Goal: Navigation & Orientation: Find specific page/section

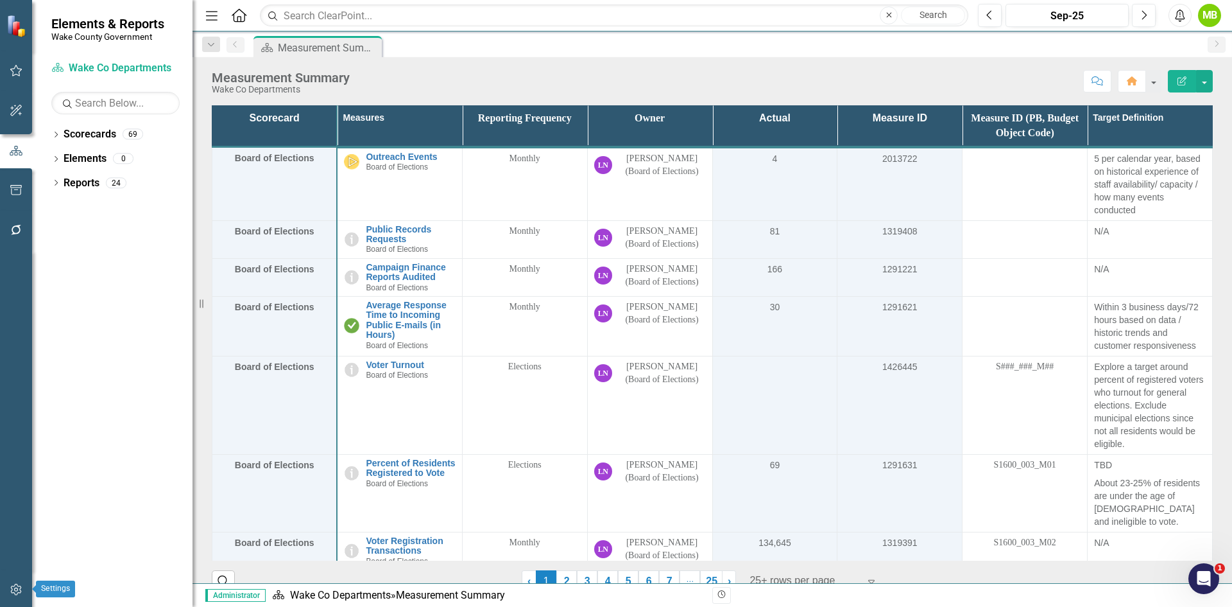
click at [15, 589] on icon "button" at bounding box center [15, 589] width 11 height 12
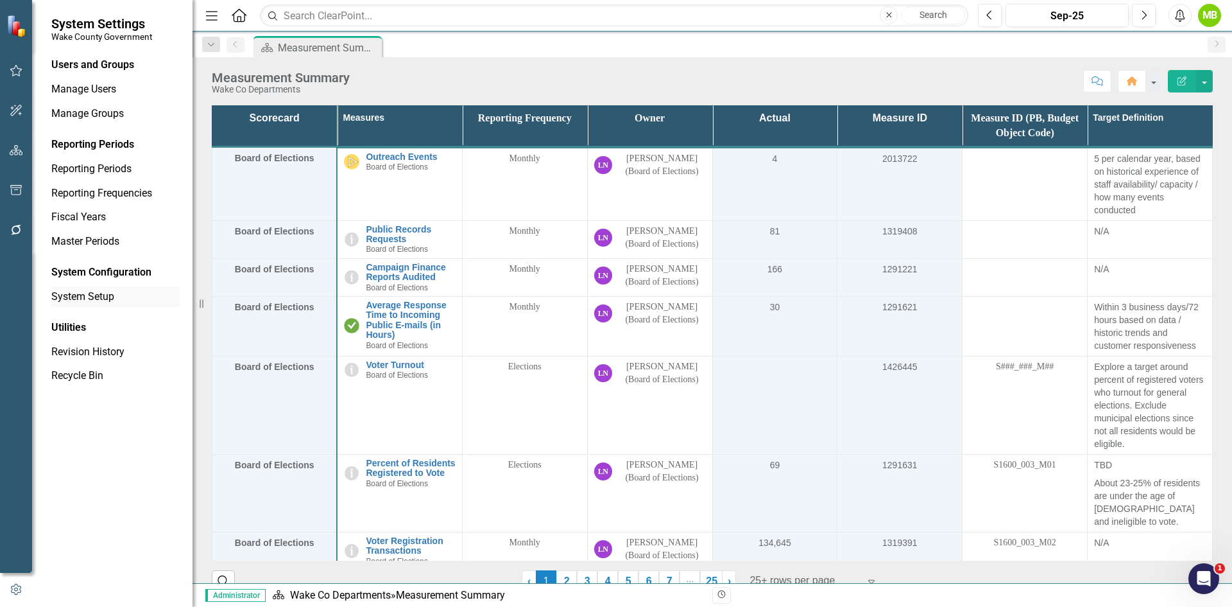
click at [95, 290] on link "System Setup" at bounding box center [115, 296] width 128 height 15
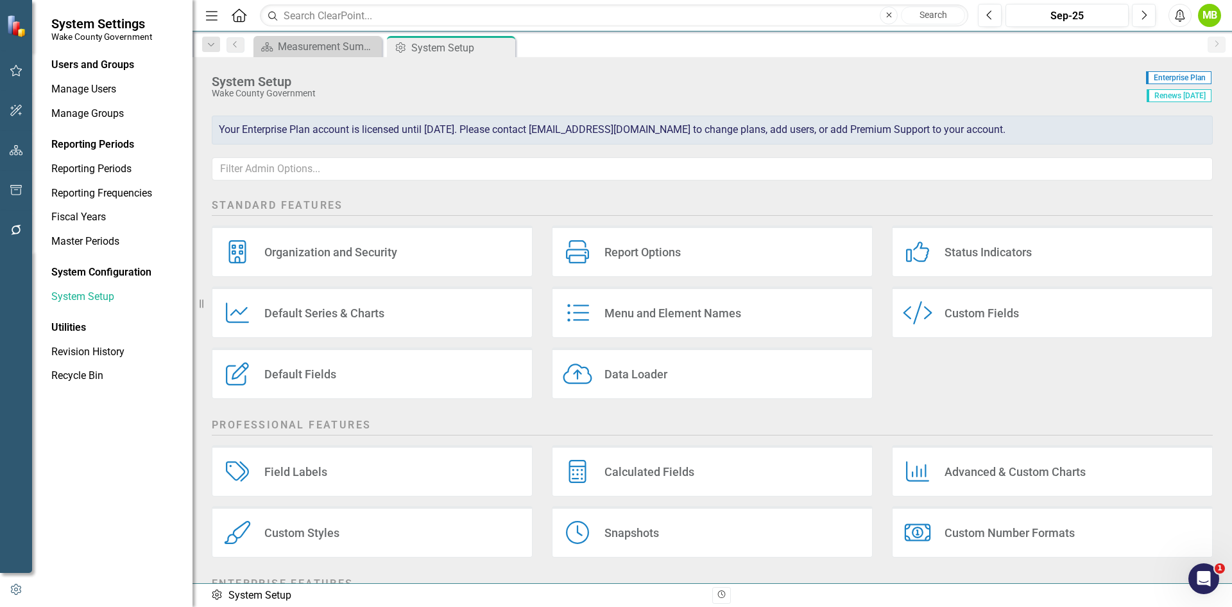
click at [417, 386] on div "Default Fields Default Fields" at bounding box center [372, 372] width 321 height 51
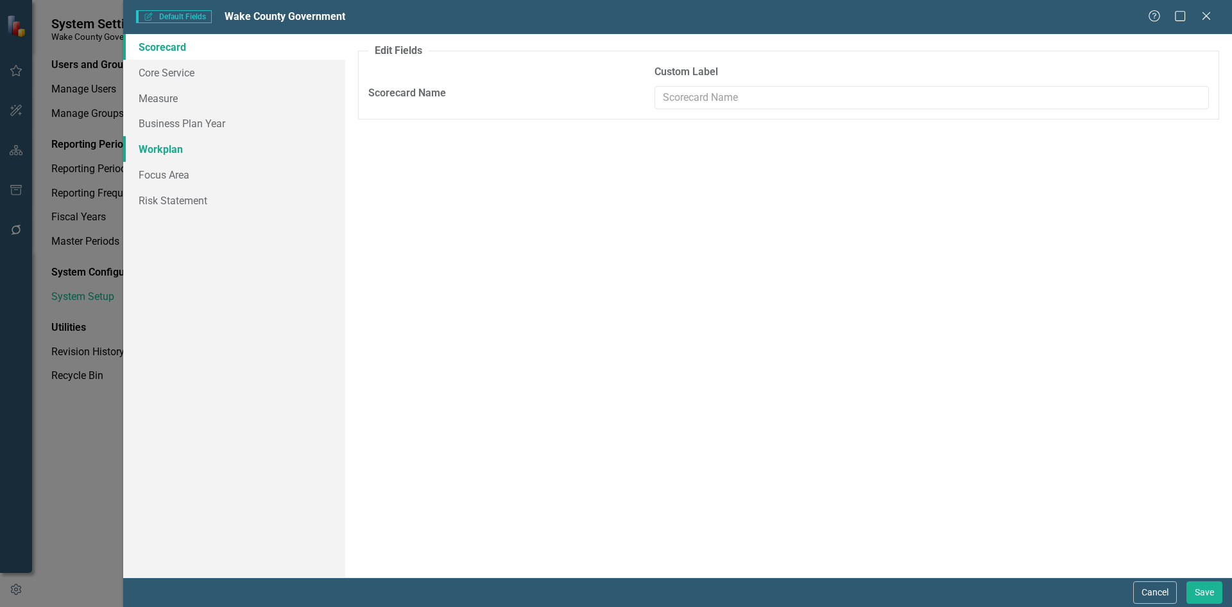
click at [218, 146] on link "Workplan" at bounding box center [234, 149] width 222 height 26
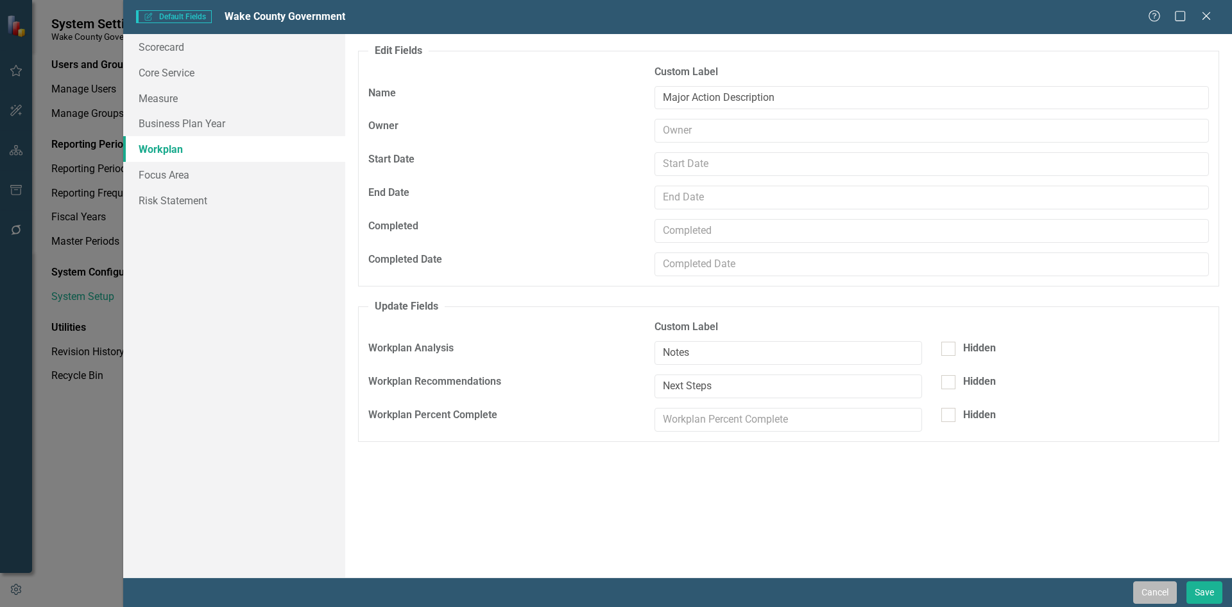
click at [1164, 596] on button "Cancel" at bounding box center [1156, 592] width 44 height 22
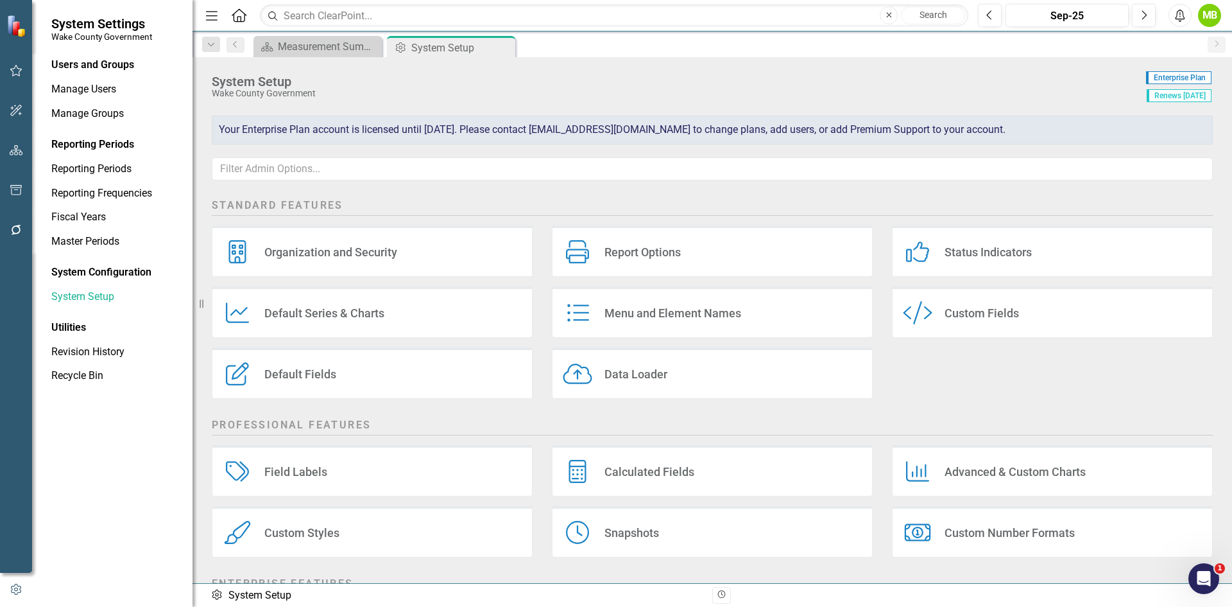
click at [383, 478] on div "Field Labels Field Labels" at bounding box center [372, 470] width 321 height 51
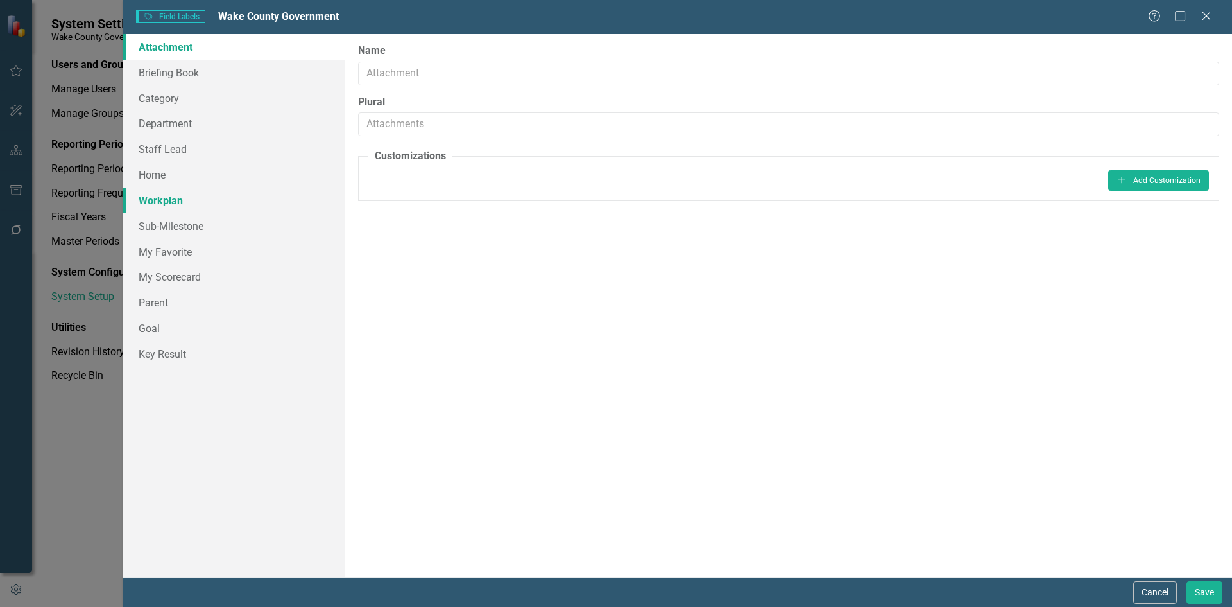
click at [214, 204] on link "Workplan" at bounding box center [234, 200] width 222 height 26
click at [1143, 585] on button "Cancel" at bounding box center [1156, 592] width 44 height 22
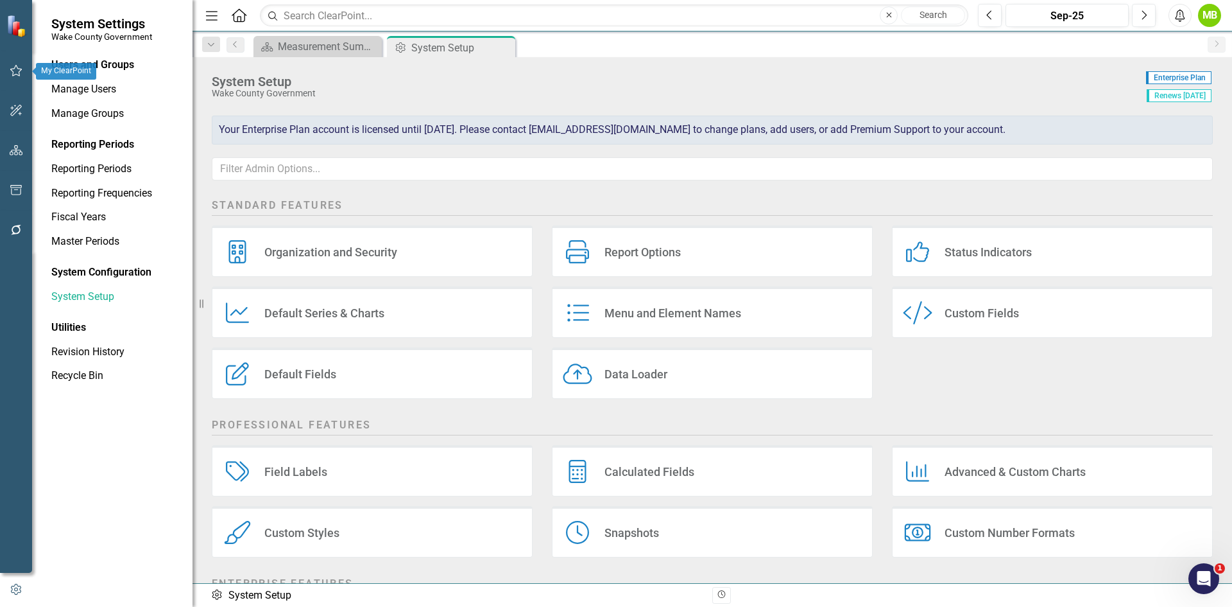
click at [18, 105] on icon "button" at bounding box center [16, 110] width 13 height 10
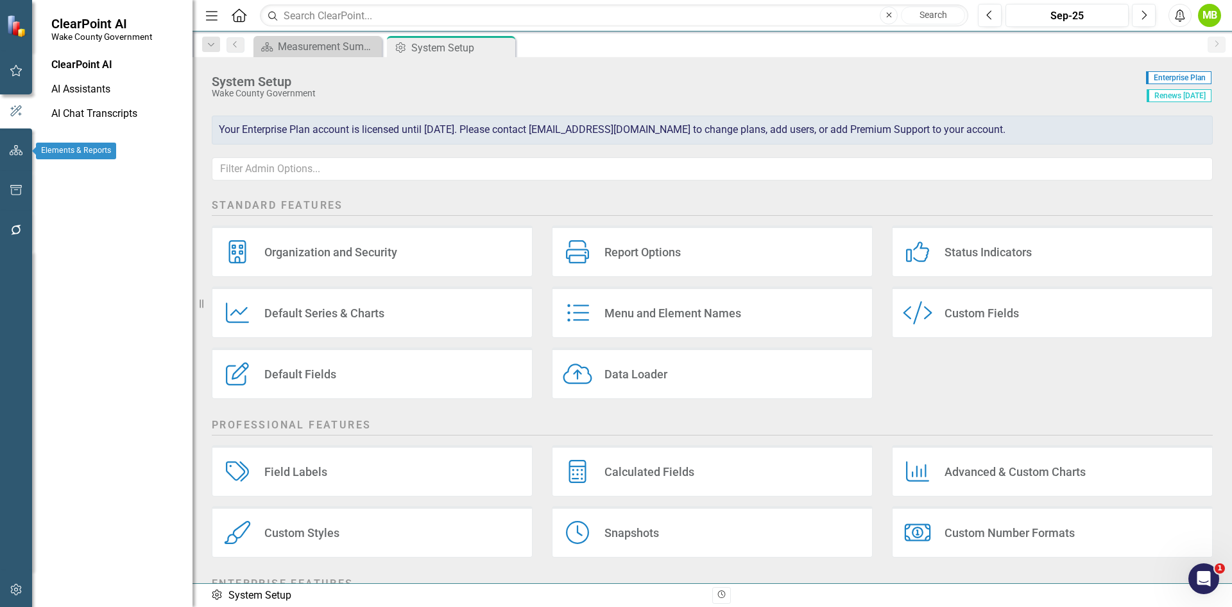
click at [19, 148] on icon "button" at bounding box center [16, 150] width 13 height 10
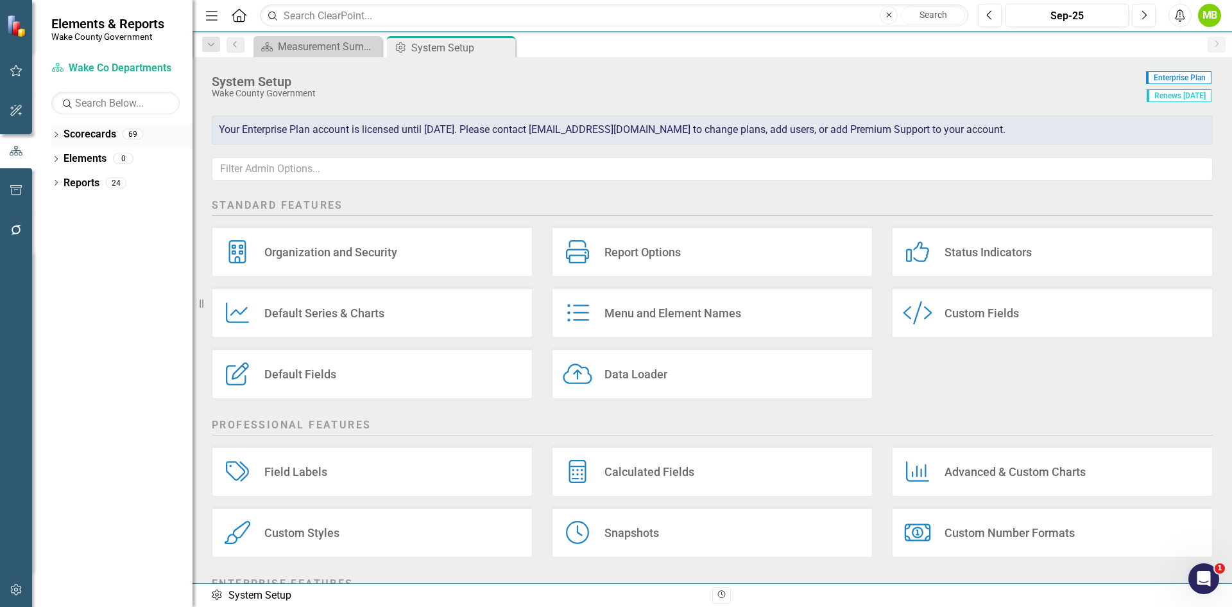
click at [53, 133] on icon "Dropdown" at bounding box center [55, 135] width 9 height 7
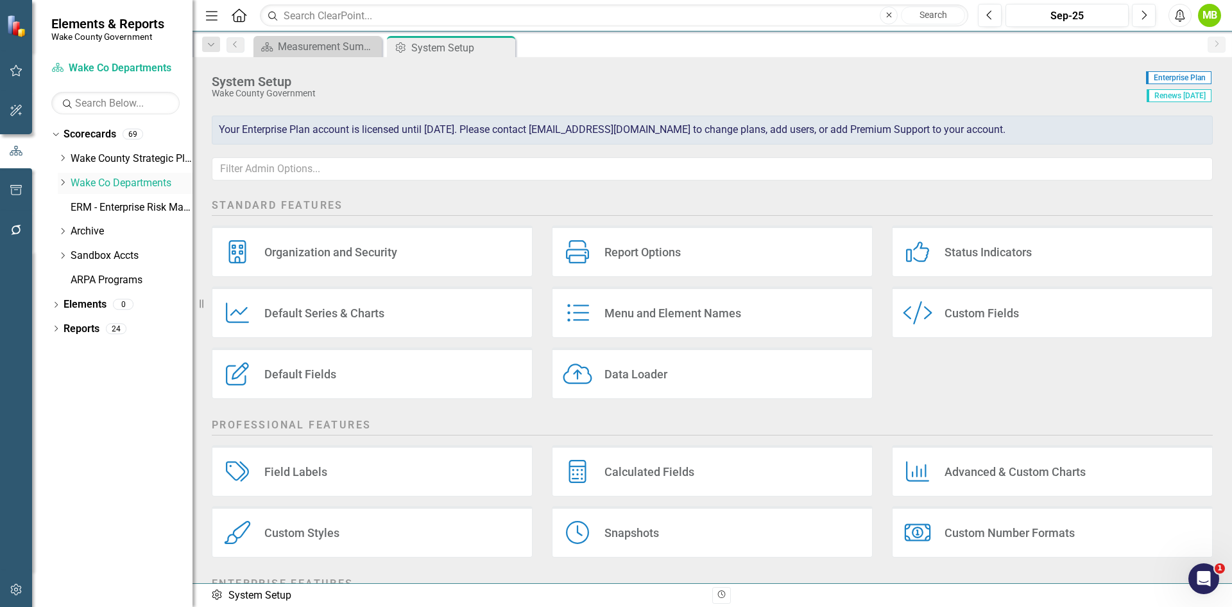
click at [62, 181] on icon "Dropdown" at bounding box center [63, 182] width 10 height 8
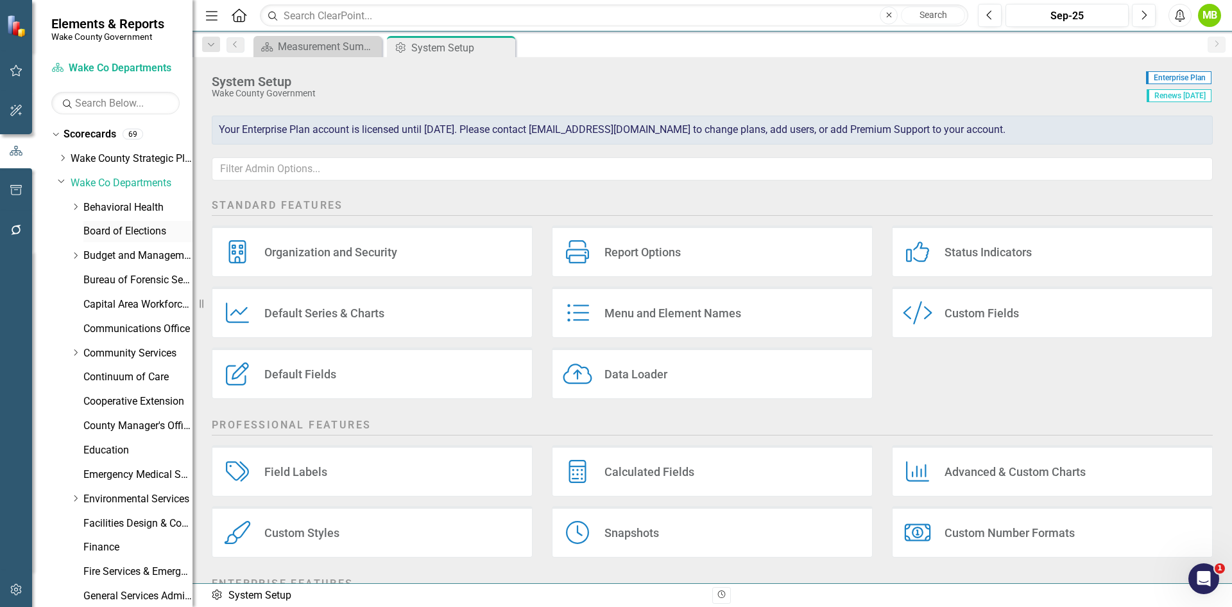
click at [119, 228] on link "Board of Elections" at bounding box center [137, 231] width 109 height 15
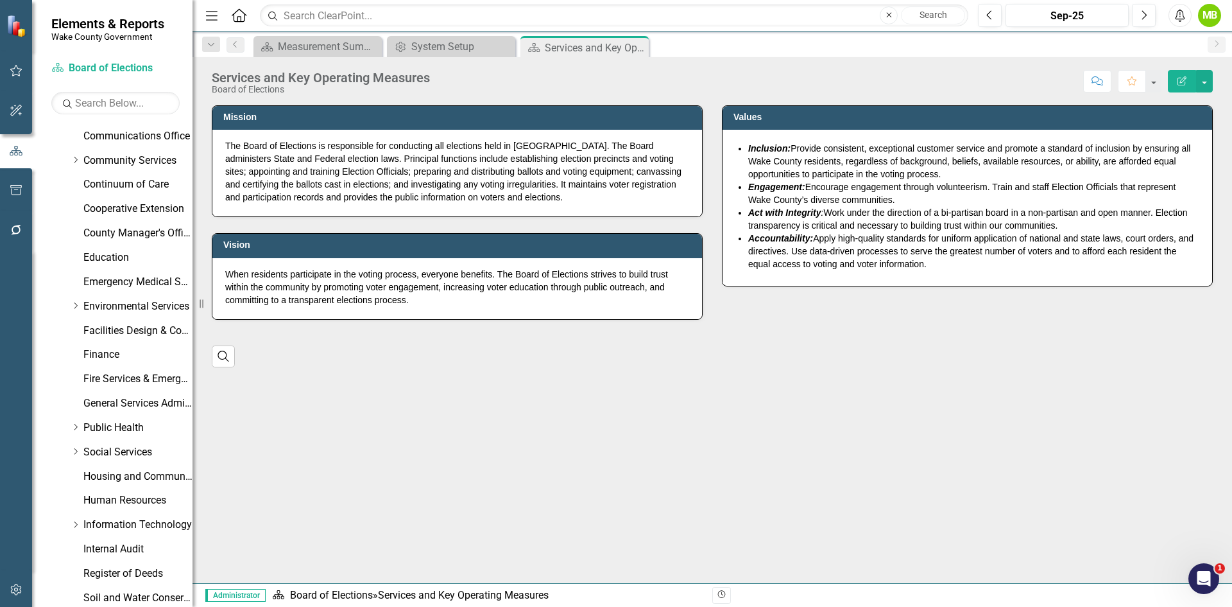
scroll to position [368, 0]
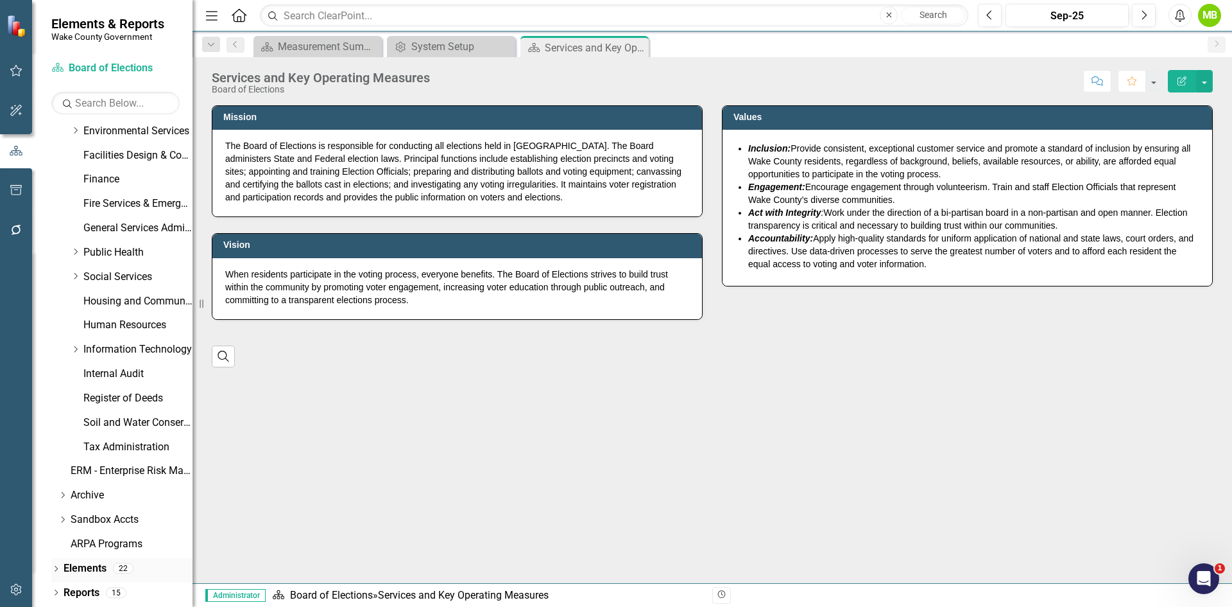
click at [55, 566] on icon "Dropdown" at bounding box center [55, 569] width 9 height 7
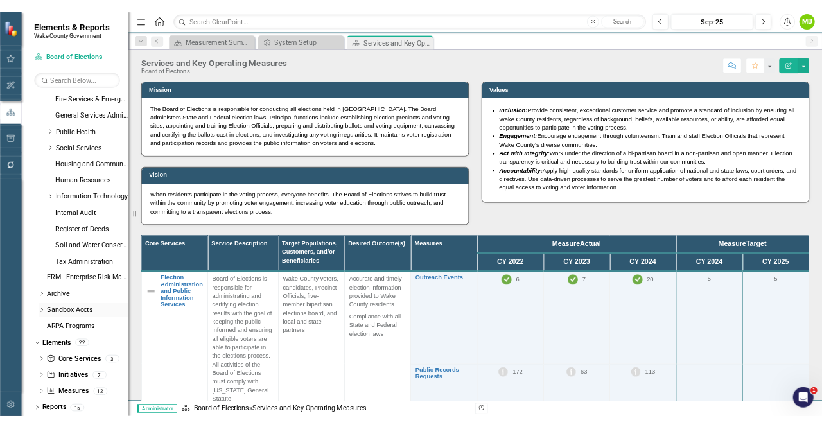
scroll to position [440, 0]
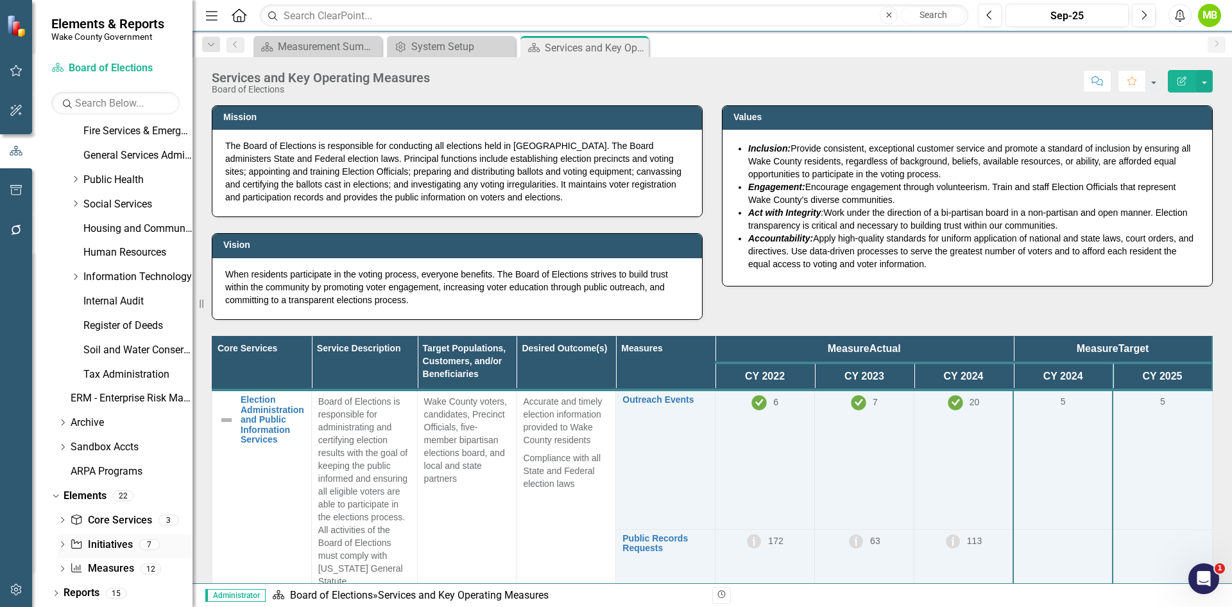
click at [97, 541] on link "Initiative Initiatives" at bounding box center [101, 544] width 62 height 15
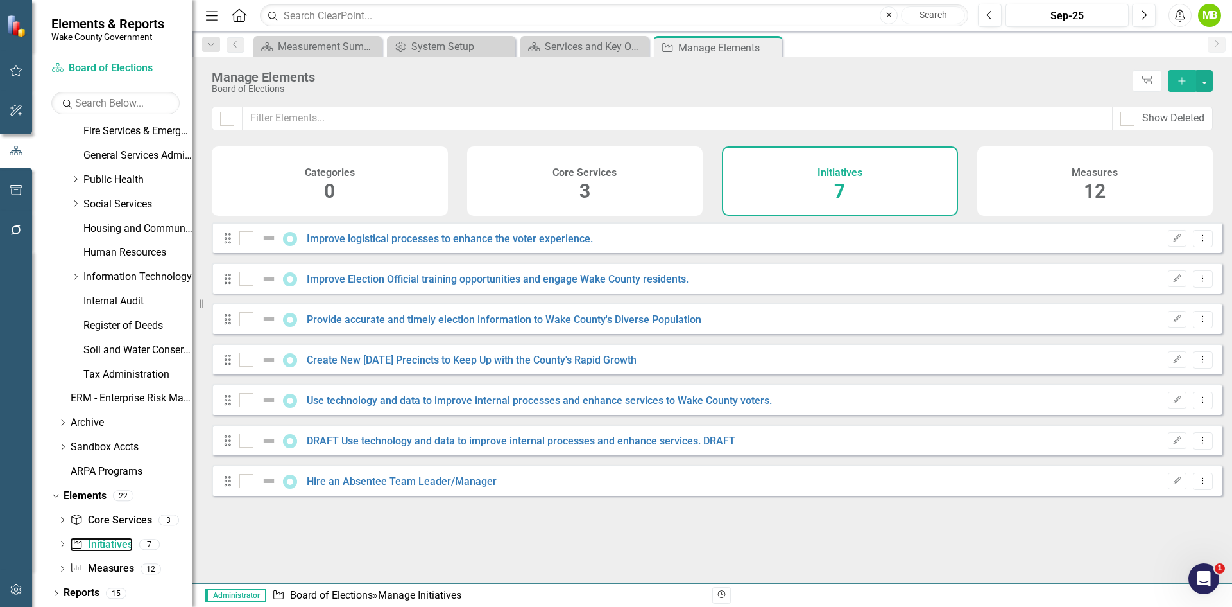
checkbox input "false"
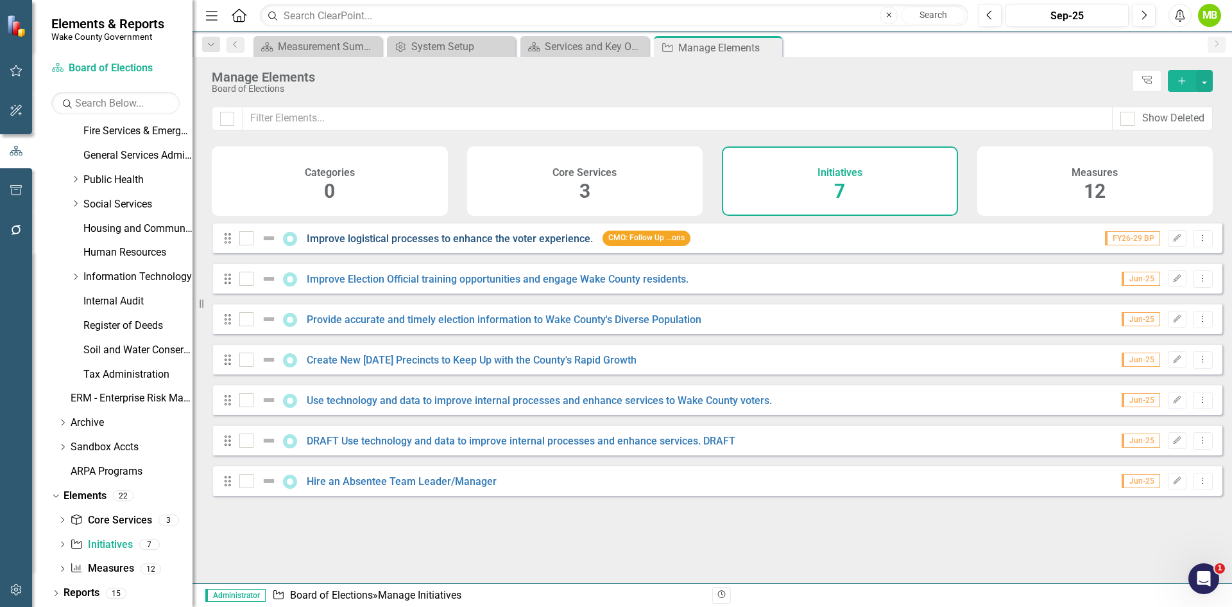
click at [381, 245] on link "Improve logistical processes to enhance the voter experience." at bounding box center [450, 238] width 286 height 12
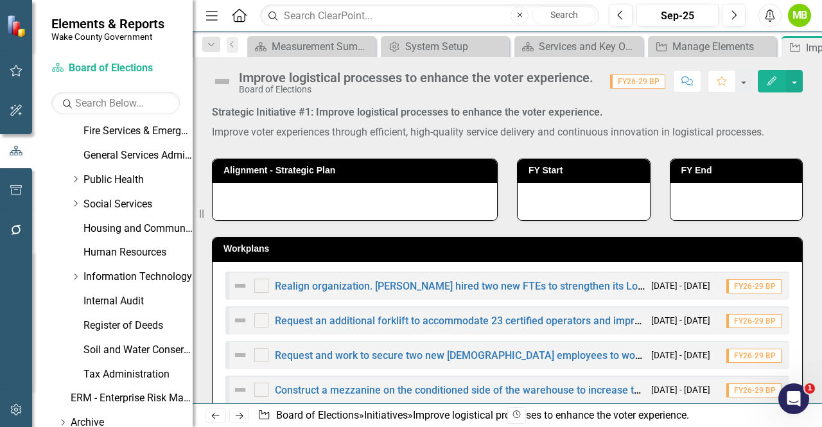
scroll to position [440, 0]
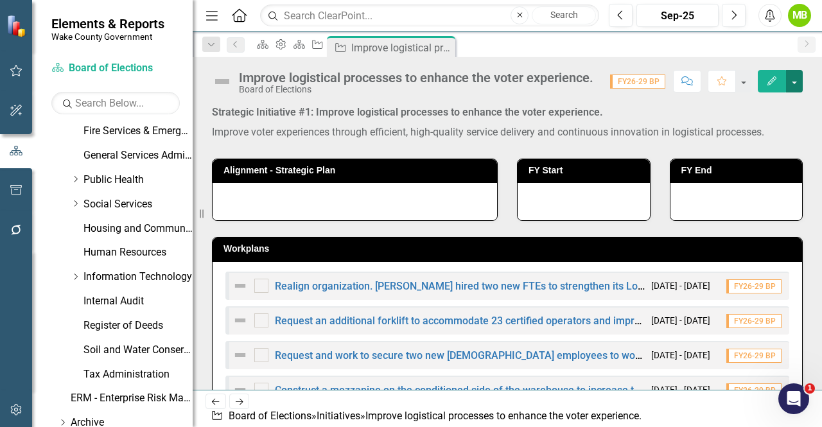
click at [797, 80] on button "button" at bounding box center [794, 81] width 17 height 22
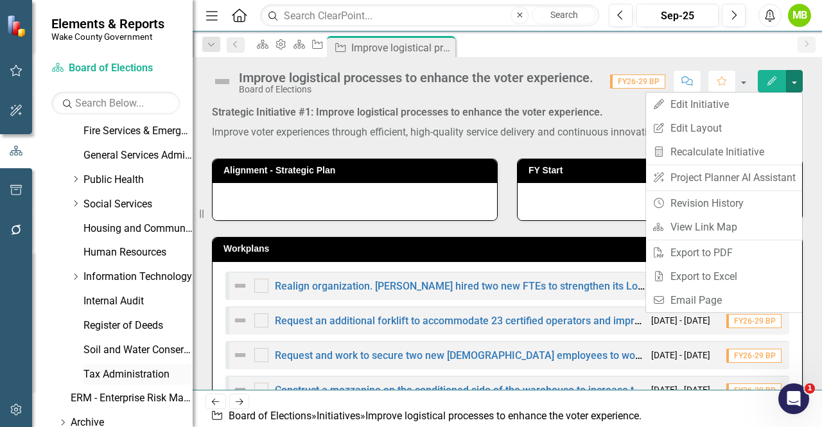
drag, startPoint x: 144, startPoint y: 373, endPoint x: 134, endPoint y: 372, distance: 10.4
click at [144, 374] on link "Tax Administration" at bounding box center [137, 374] width 109 height 15
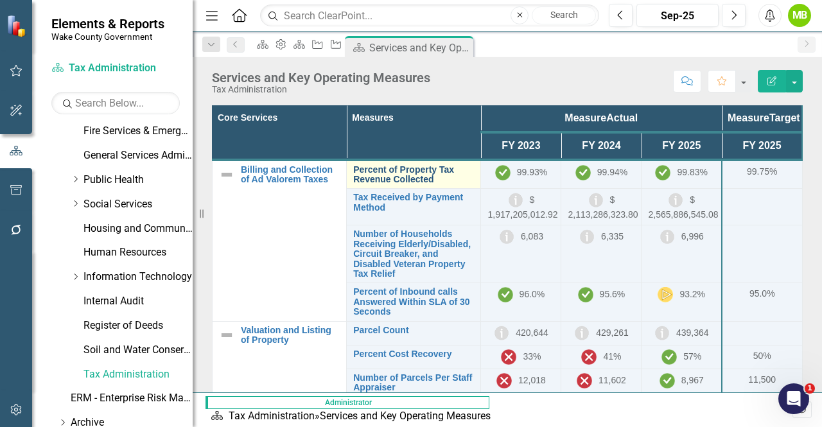
click at [374, 185] on link "Percent of Property Tax Revenue Collected" at bounding box center [413, 175] width 121 height 20
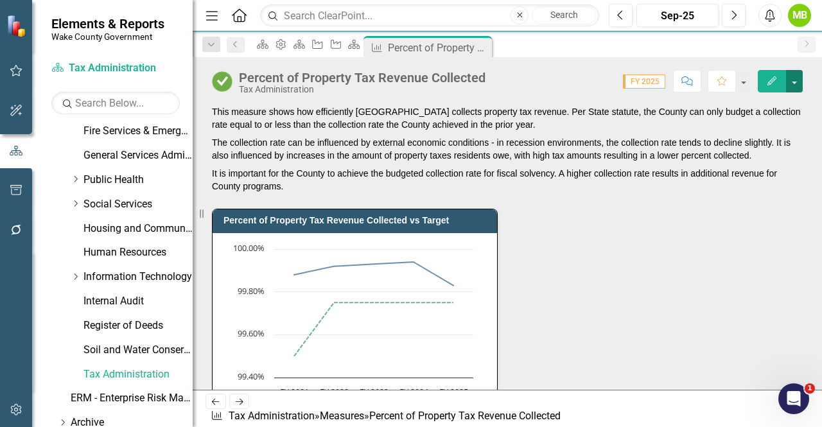
click at [793, 82] on button "button" at bounding box center [794, 81] width 17 height 22
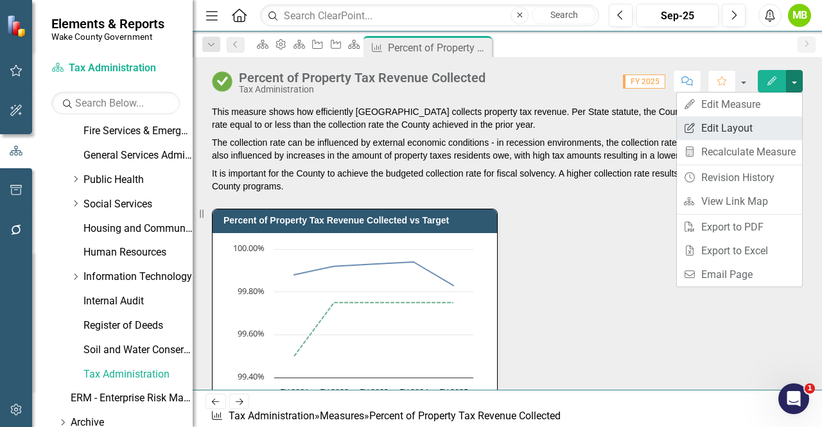
click at [764, 124] on link "Edit Report Edit Layout" at bounding box center [739, 128] width 125 height 24
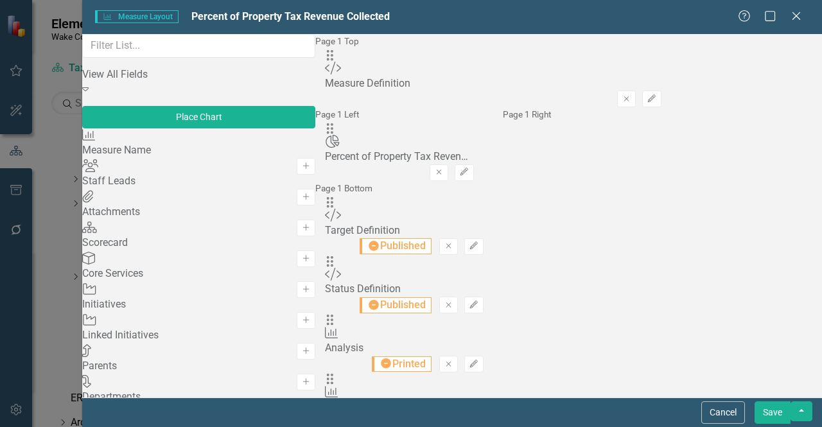
scroll to position [193, 0]
click at [54, 153] on div "Measure Measure Layout Percent of Property Tax Revenue Collected Help Maximize …" at bounding box center [411, 213] width 822 height 427
click at [796, 21] on icon "Close" at bounding box center [796, 16] width 16 height 12
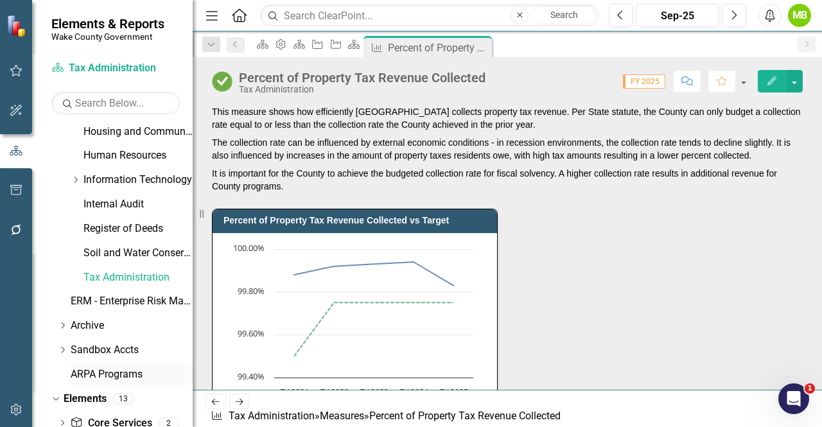
scroll to position [619, 0]
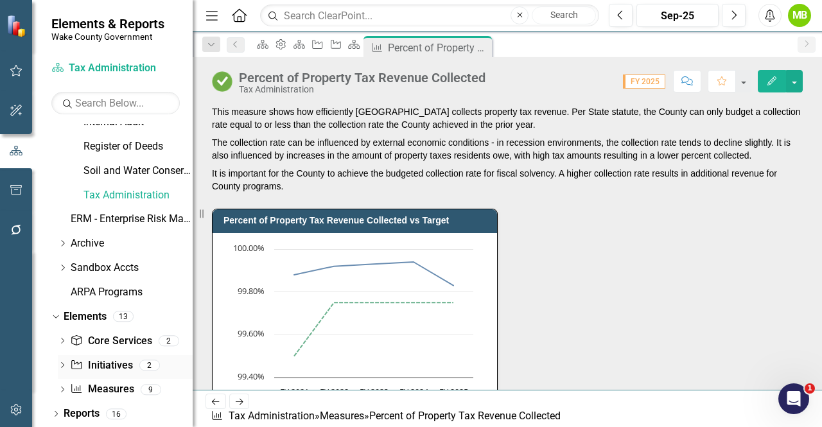
click at [98, 363] on link "Initiative Initiatives" at bounding box center [101, 365] width 62 height 15
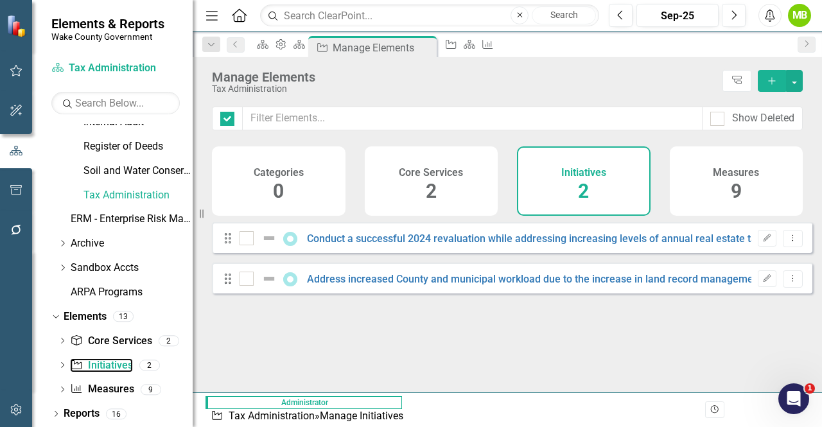
checkbox input "false"
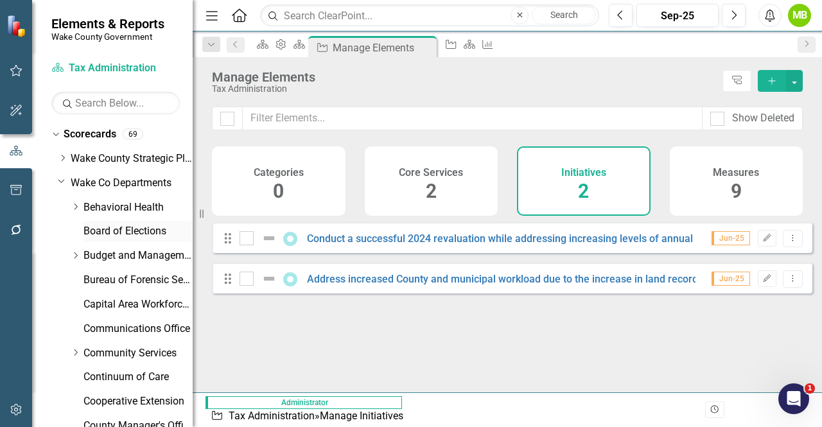
click at [110, 231] on link "Board of Elections" at bounding box center [137, 231] width 109 height 15
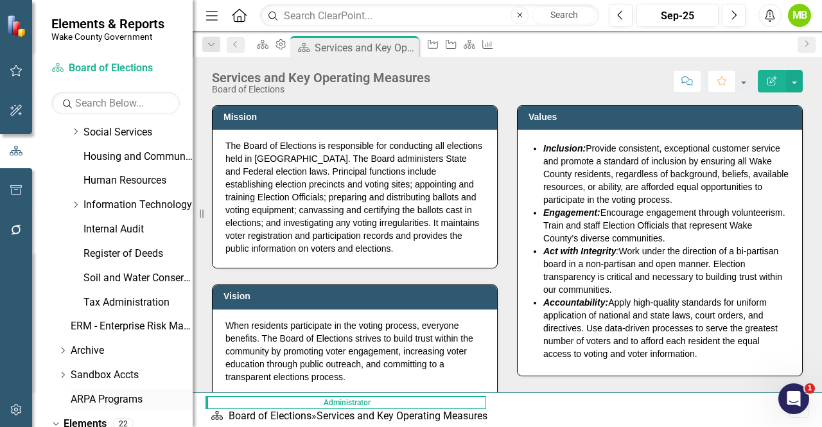
scroll to position [619, 0]
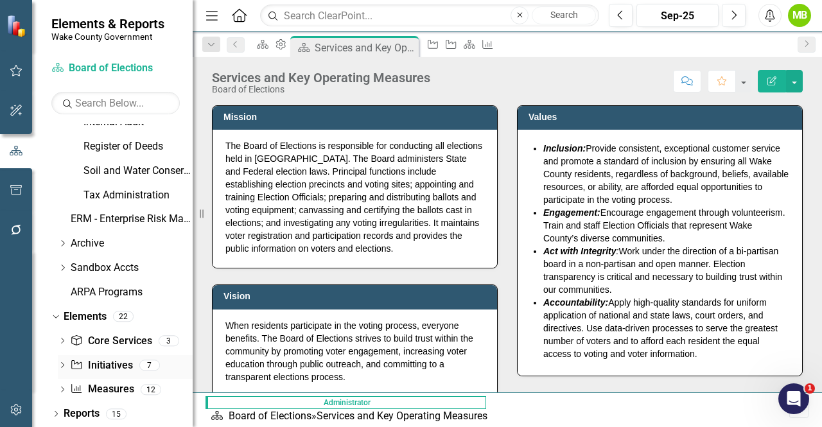
click at [119, 364] on link "Initiative Initiatives" at bounding box center [101, 365] width 62 height 15
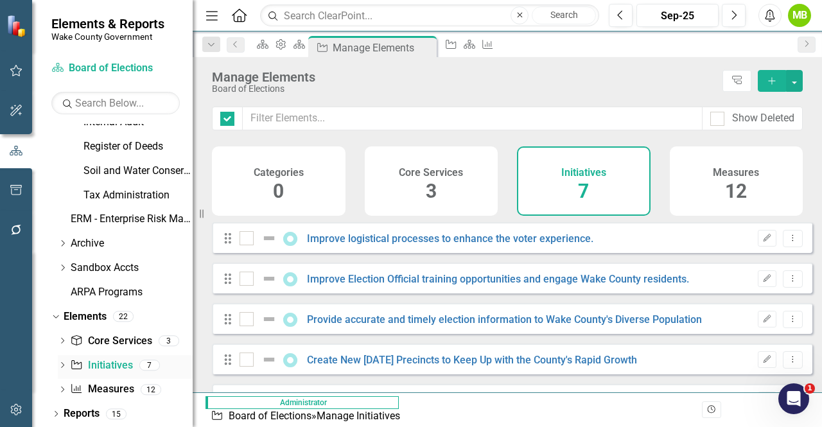
checkbox input "false"
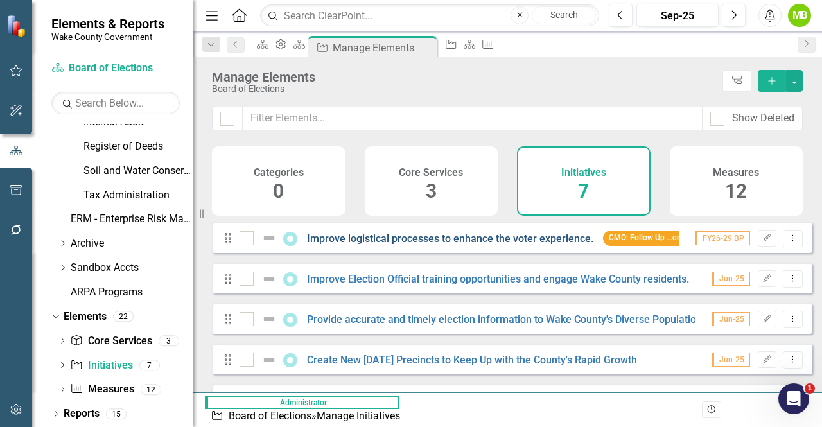
click at [384, 245] on link "Improve logistical processes to enhance the voter experience." at bounding box center [450, 238] width 286 height 12
